Goal: Task Accomplishment & Management: Use online tool/utility

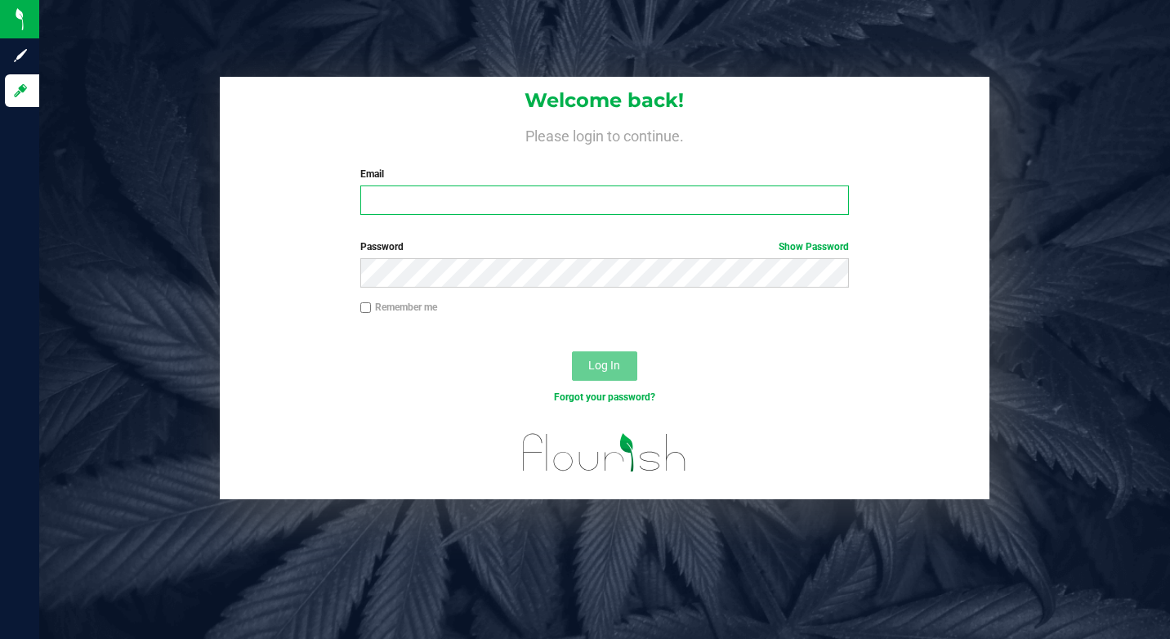
type input "[EMAIL_ADDRESS][DOMAIN_NAME]"
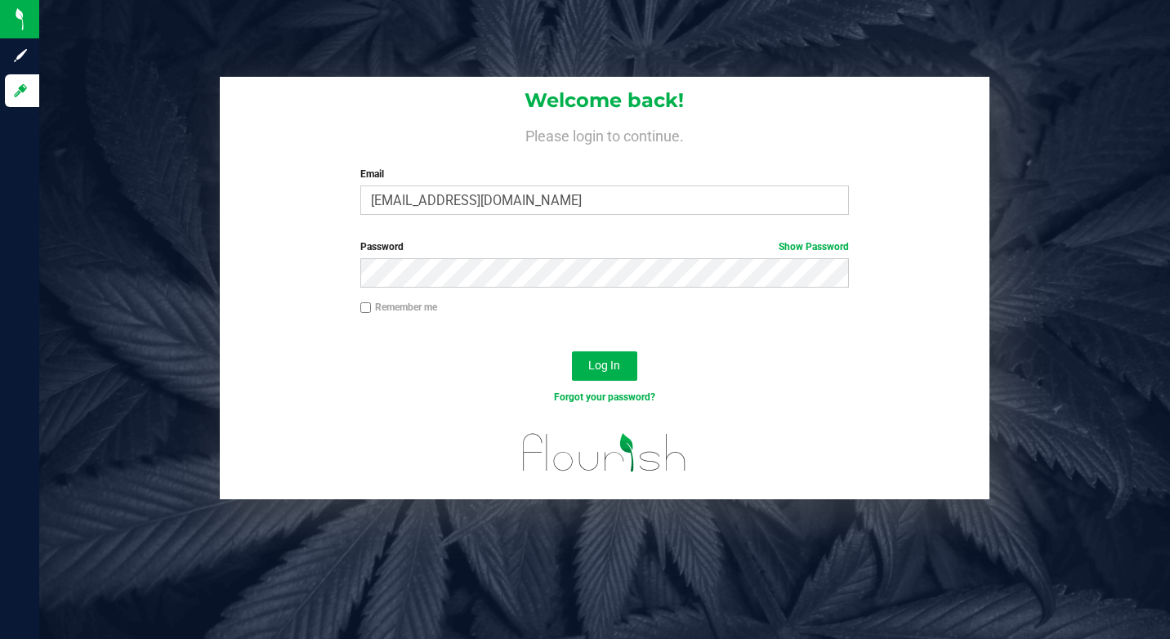
click at [395, 300] on label "Remember me" at bounding box center [398, 307] width 77 height 15
click at [372, 302] on input "Remember me" at bounding box center [365, 307] width 11 height 11
click at [404, 307] on label "Remember me" at bounding box center [398, 307] width 77 height 15
click at [372, 307] on input "Remember me" at bounding box center [365, 307] width 11 height 11
click at [611, 365] on span "Log In" at bounding box center [604, 365] width 32 height 13
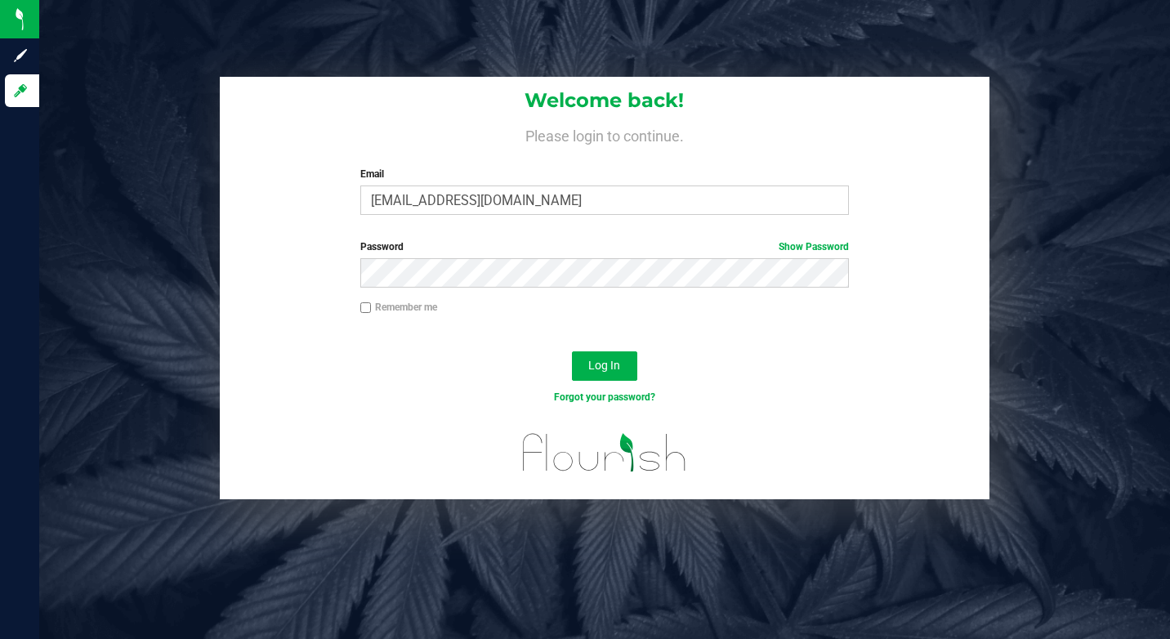
click at [417, 302] on label "Remember me" at bounding box center [398, 307] width 77 height 15
click at [372, 302] on input "Remember me" at bounding box center [365, 307] width 11 height 11
checkbox input "true"
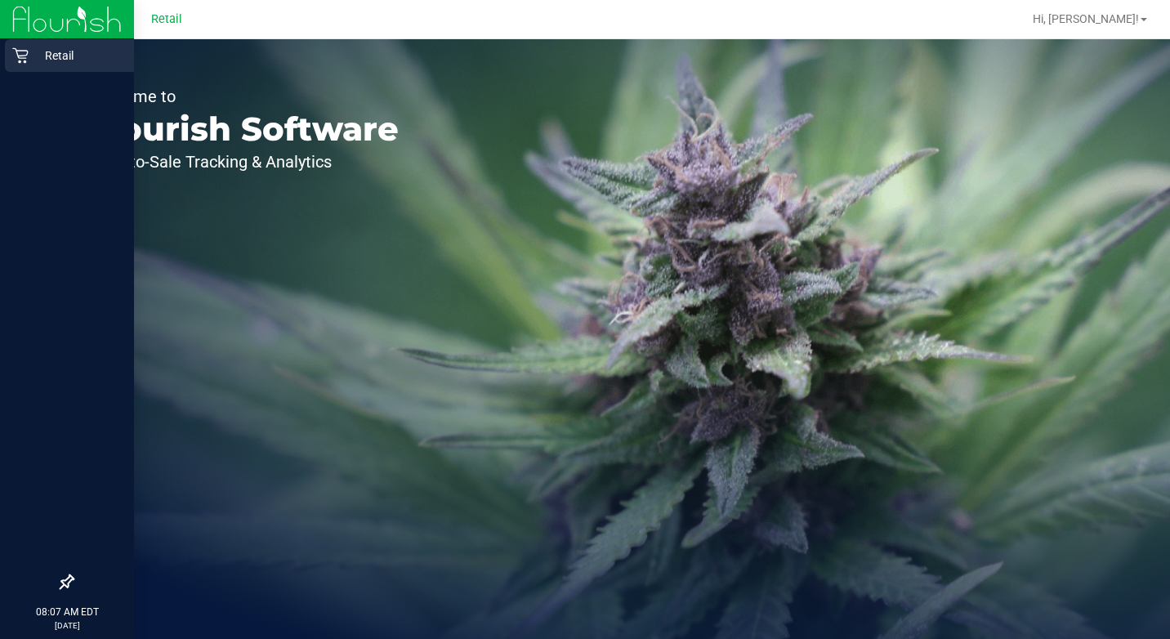
click at [26, 56] on icon at bounding box center [20, 56] width 16 height 16
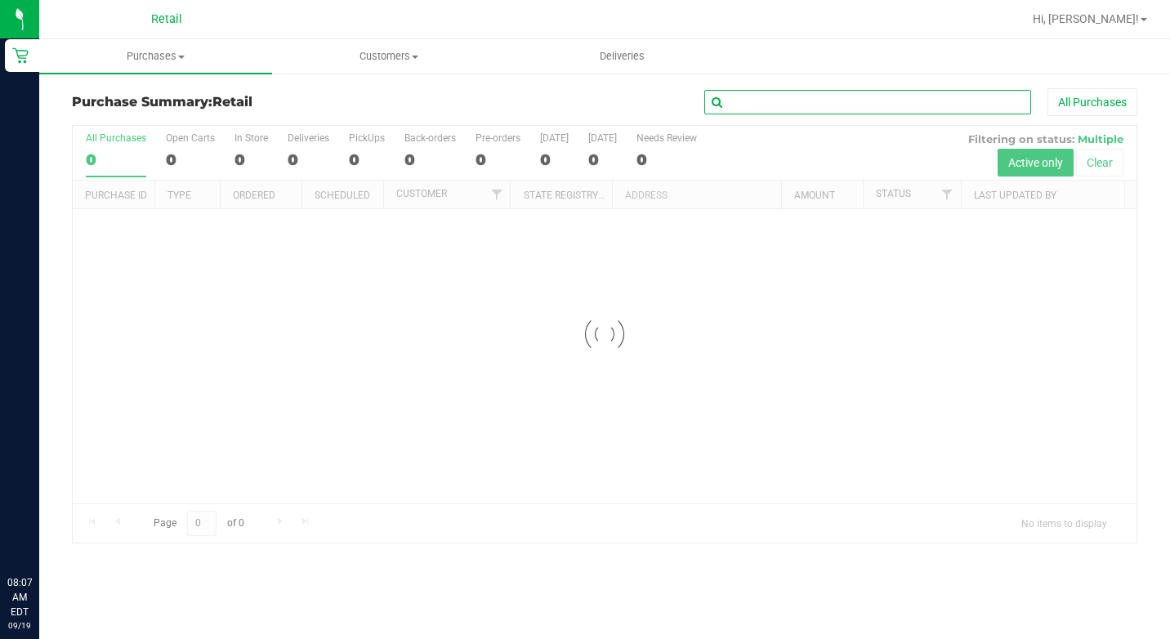
click at [763, 96] on input "text" at bounding box center [867, 102] width 327 height 25
